Goal: Task Accomplishment & Management: Use online tool/utility

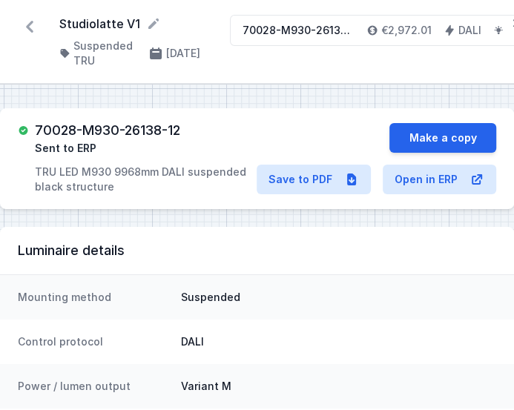
click at [30, 25] on icon at bounding box center [29, 27] width 7 height 12
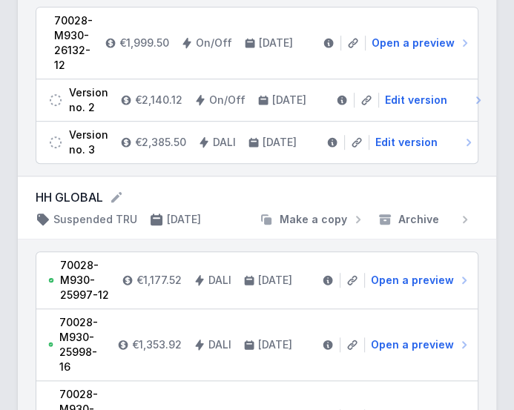
scroll to position [383, 0]
click at [329, 283] on icon at bounding box center [328, 281] width 10 height 10
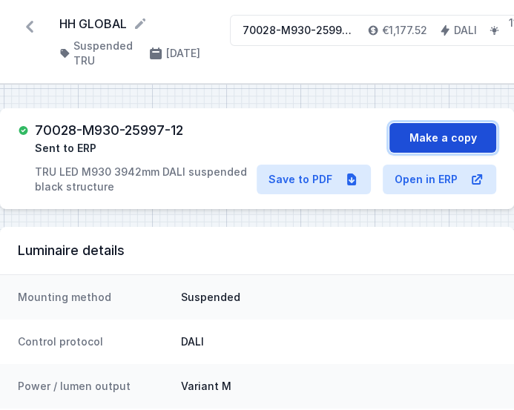
click at [427, 142] on button "Make a copy" at bounding box center [442, 138] width 107 height 30
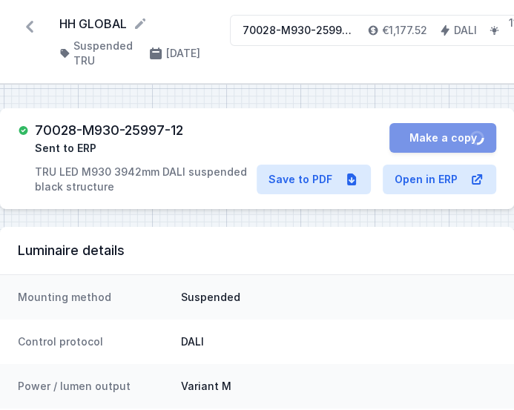
select select "M"
select select "3000"
select select "4"
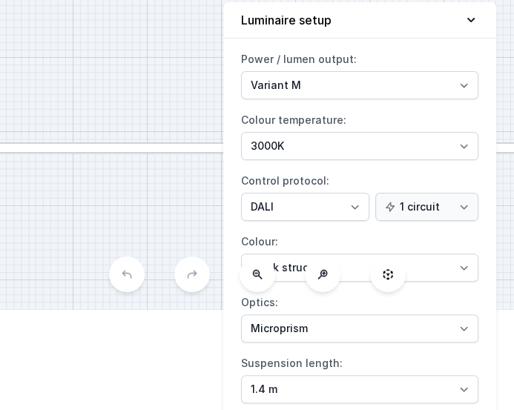
scroll to position [109, 0]
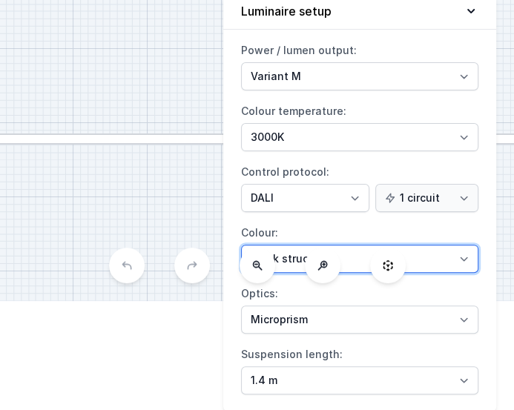
click at [466, 252] on select "White structure Black structure Gold structure Copper Gray Another colour (from…" at bounding box center [359, 259] width 237 height 28
select select "5"
click at [241, 245] on select "White structure Black structure Gold structure Copper Gray Another colour (from…" at bounding box center [359, 259] width 237 height 28
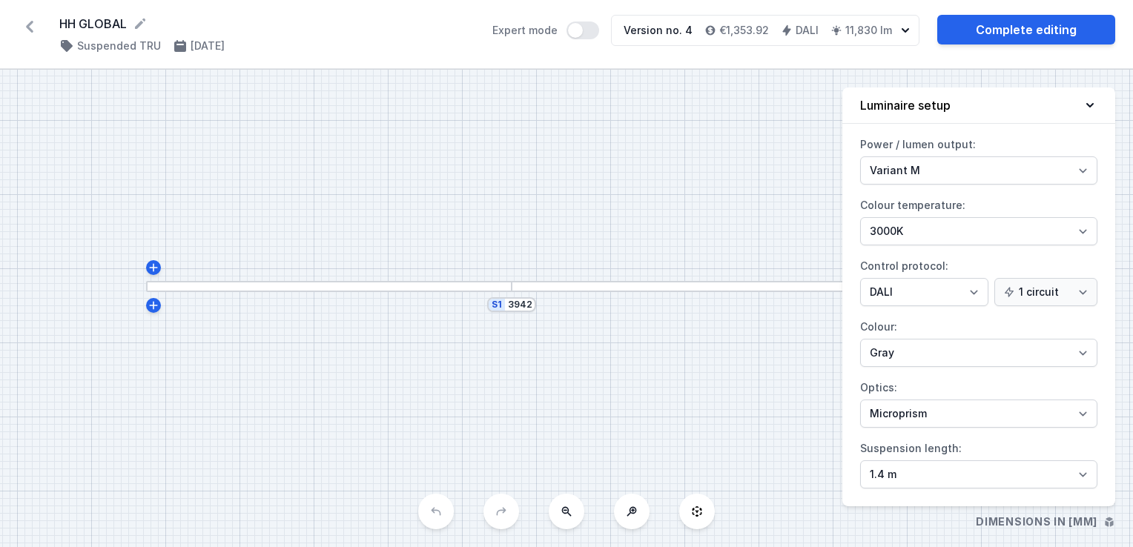
drag, startPoint x: 722, startPoint y: 398, endPoint x: 667, endPoint y: 375, distance: 59.9
click at [513, 375] on div "S1 3942" at bounding box center [566, 309] width 1133 height 478
click at [513, 20] on link "Complete editing" at bounding box center [1026, 30] width 178 height 30
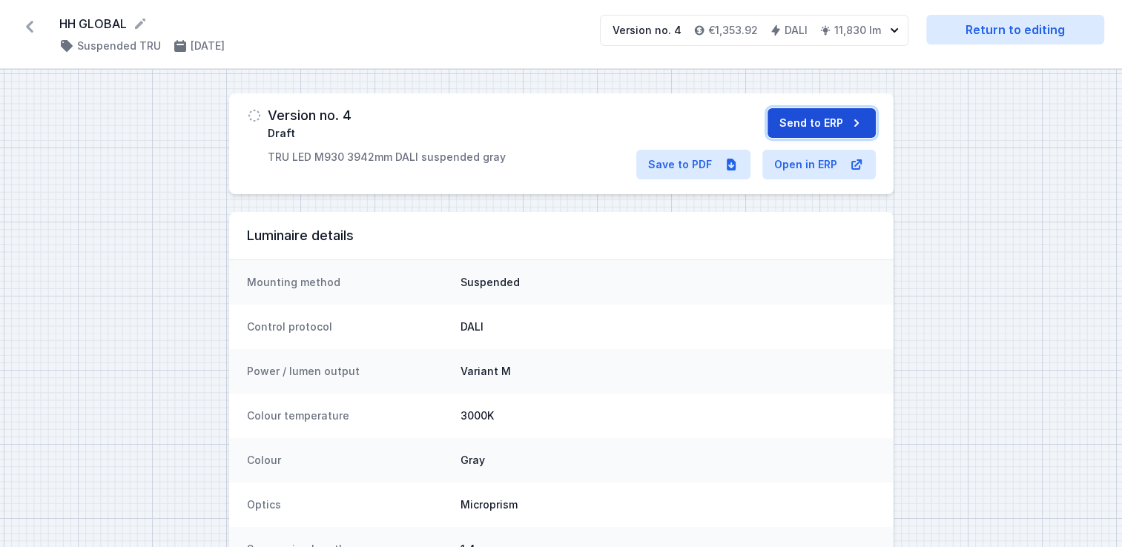
click at [513, 119] on button "Send to ERP" at bounding box center [822, 123] width 108 height 30
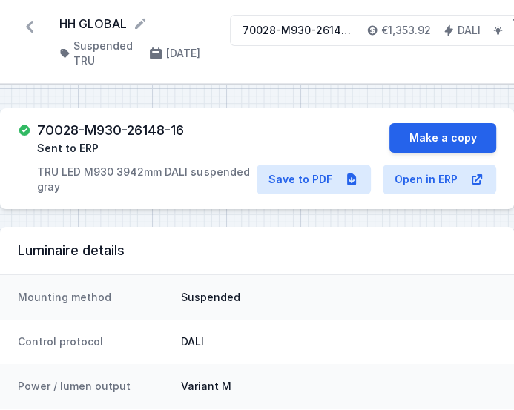
click at [131, 191] on p "TRU LED M930 3942mm DALI suspended gray" at bounding box center [147, 180] width 220 height 30
